Goal: Information Seeking & Learning: Learn about a topic

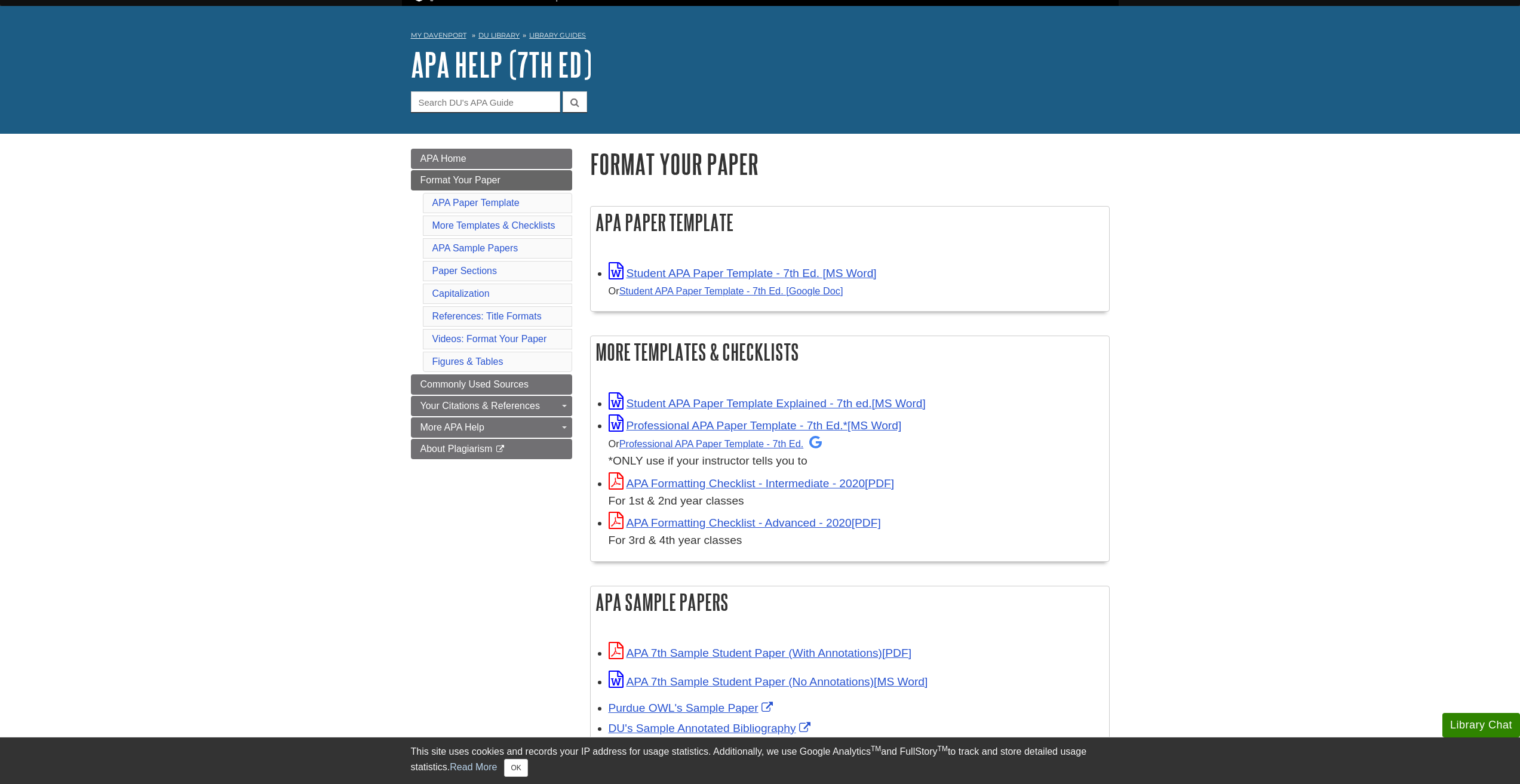
scroll to position [60, 0]
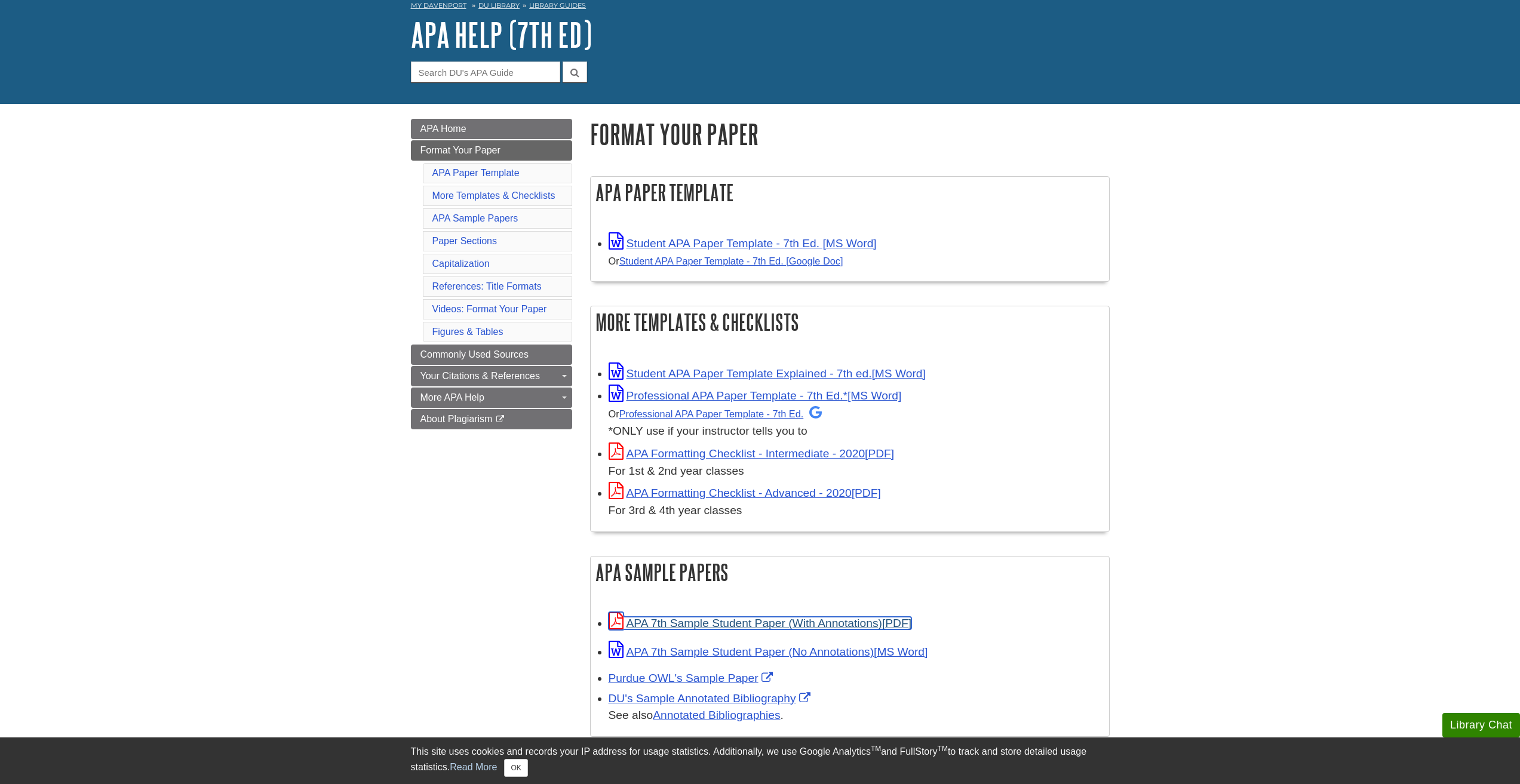
click at [806, 627] on link "APA 7th Sample Student Paper (With Annotations)" at bounding box center [760, 622] width 303 height 12
click at [476, 132] on link "APA Home" at bounding box center [491, 129] width 161 height 20
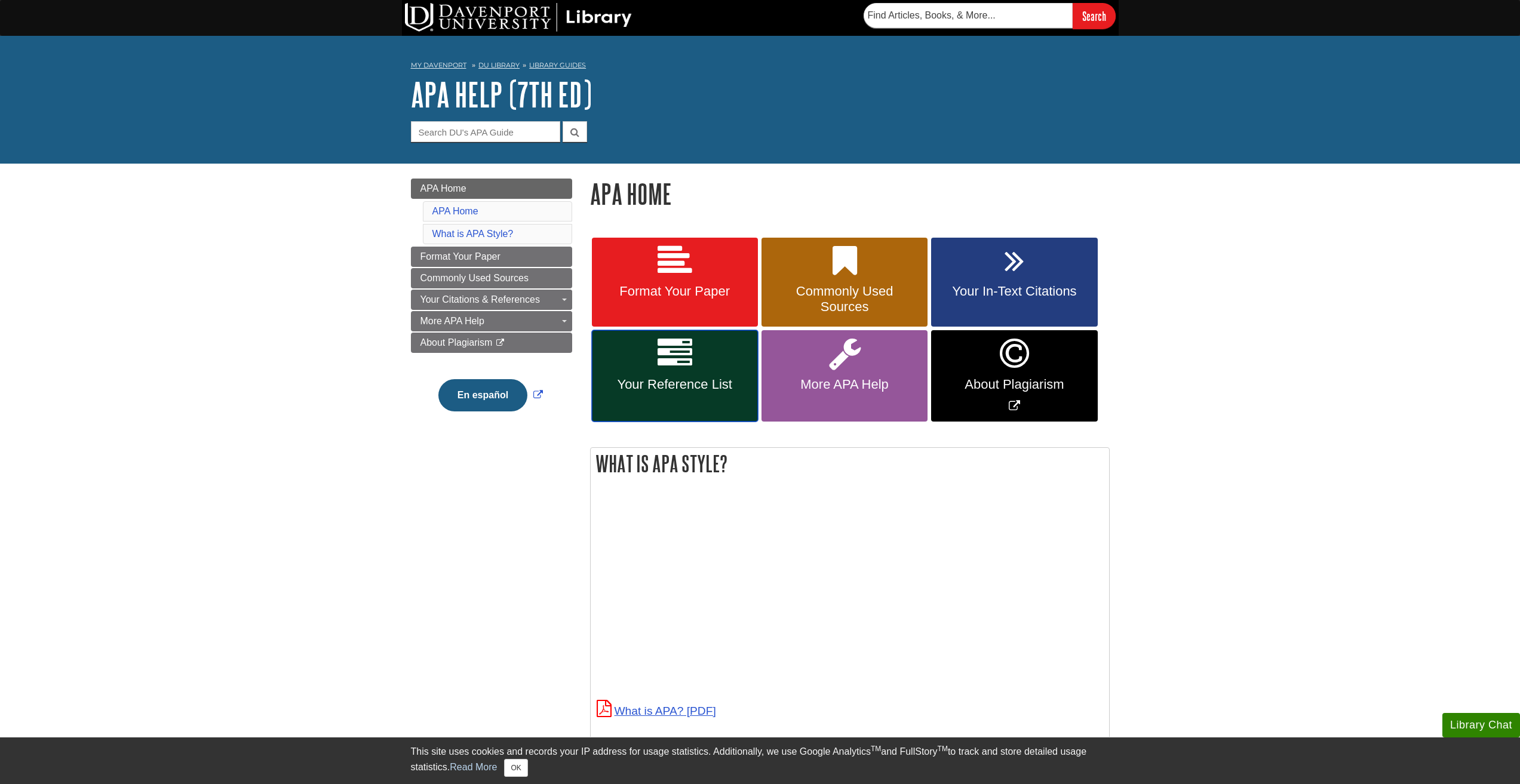
click at [710, 357] on link "Your Reference List" at bounding box center [674, 376] width 166 height 92
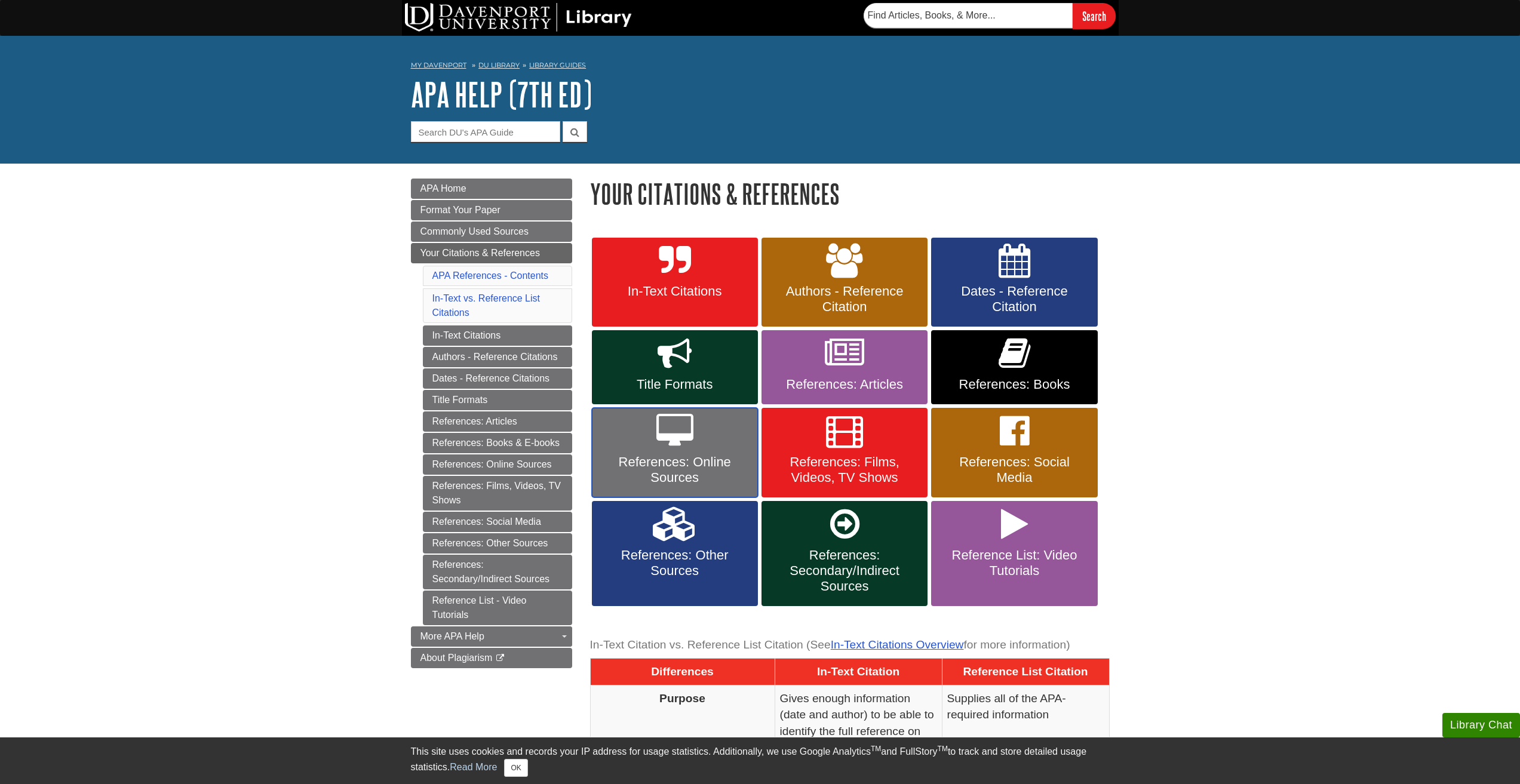
click at [675, 460] on span "References: Online Sources" at bounding box center [674, 470] width 148 height 31
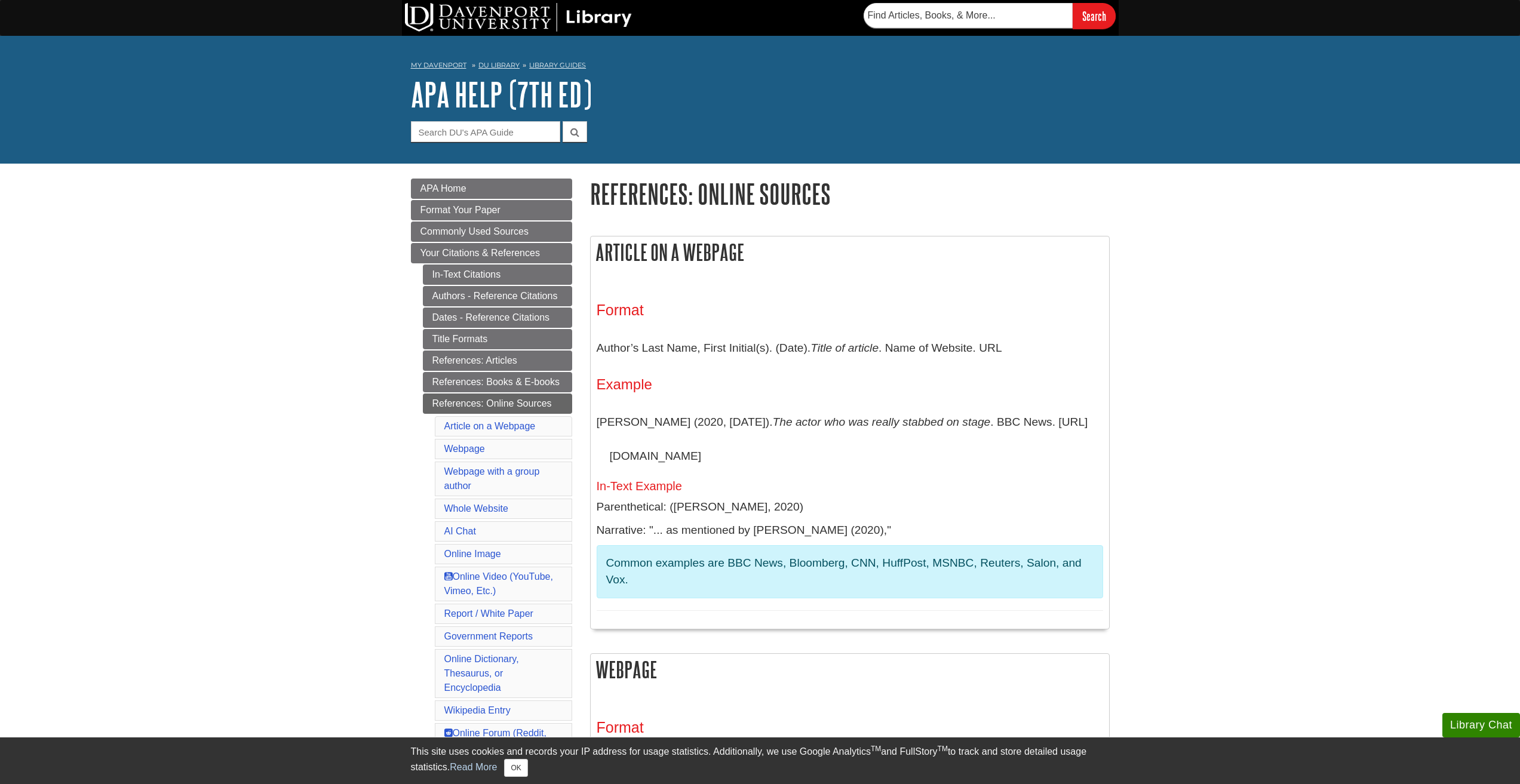
click at [858, 314] on h3 "Format" at bounding box center [849, 309] width 506 height 17
click at [860, 337] on p "Author’s Last Name, First Initial(s). (Date). Title of article . Name of Websit…" at bounding box center [849, 347] width 506 height 35
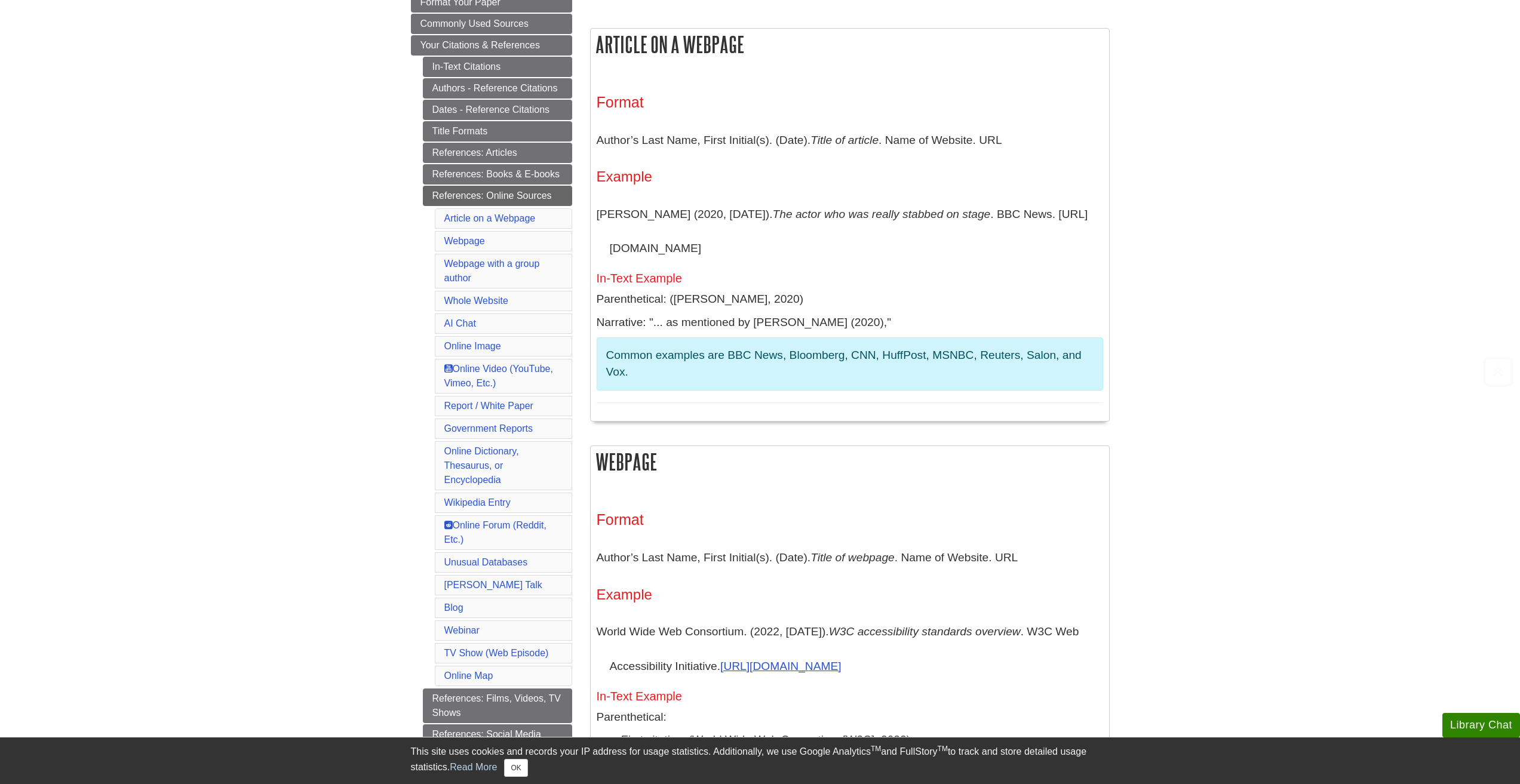
scroll to position [239, 0]
